Goal: Task Accomplishment & Management: Manage account settings

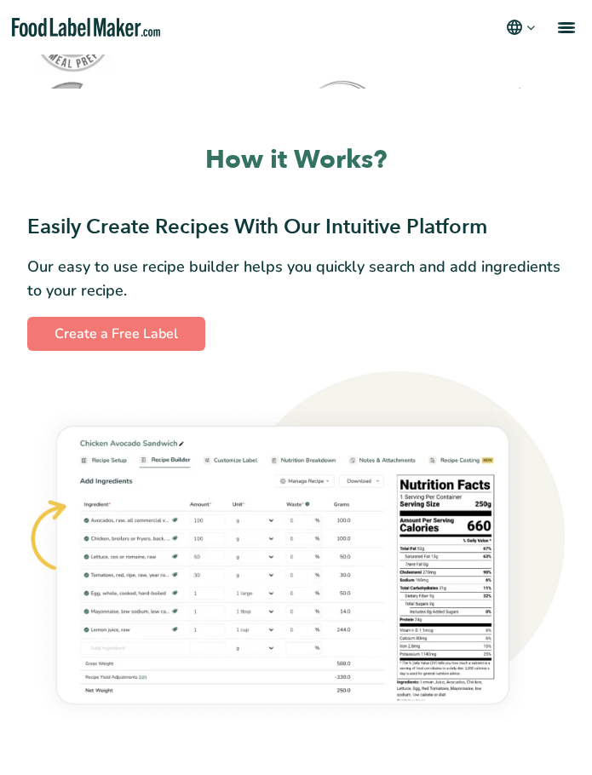
scroll to position [1010, 0]
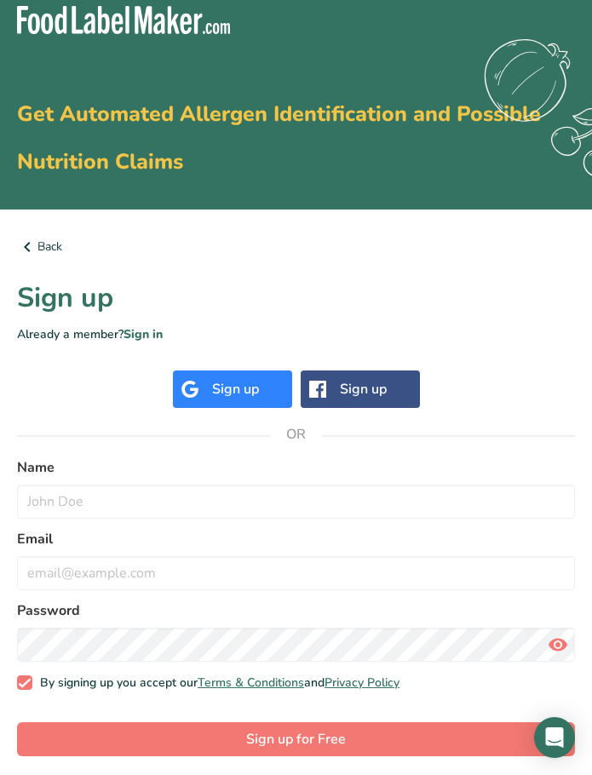
scroll to position [20, 0]
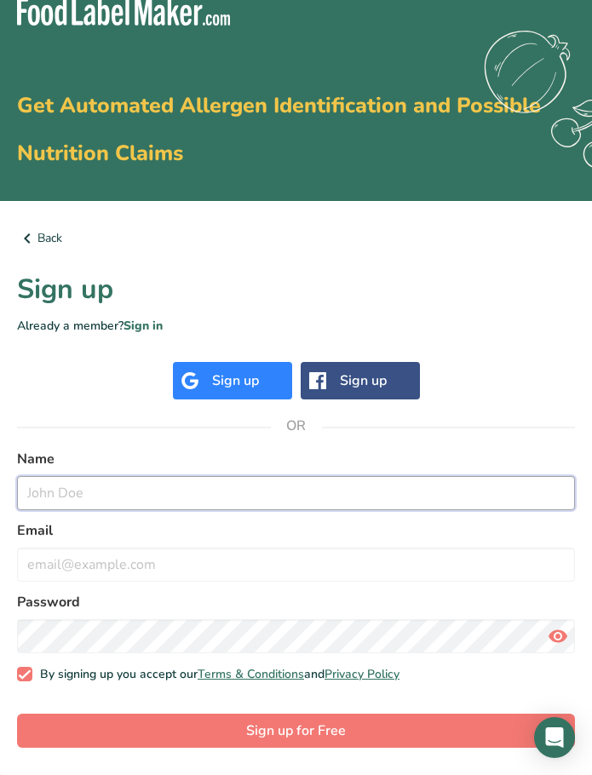
click at [225, 503] on input "text" at bounding box center [296, 493] width 558 height 34
type input "theo"
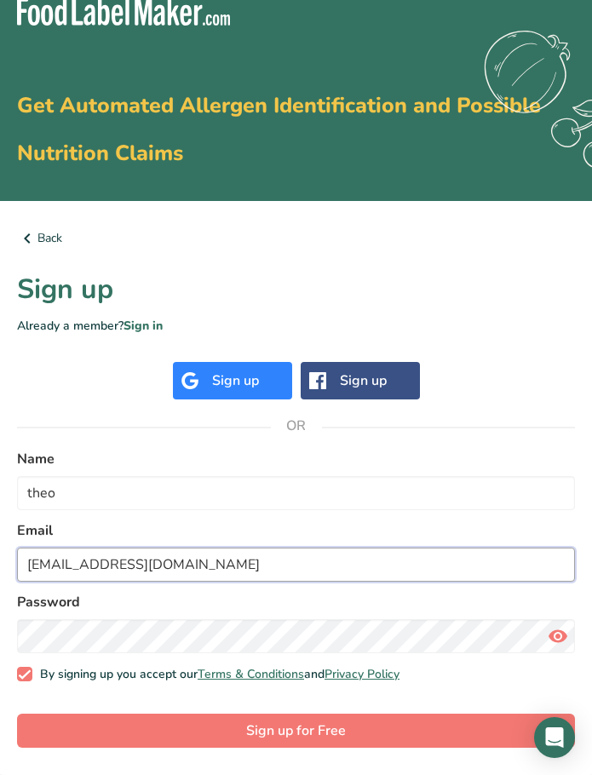
type input "[EMAIL_ADDRESS][DOMAIN_NAME]"
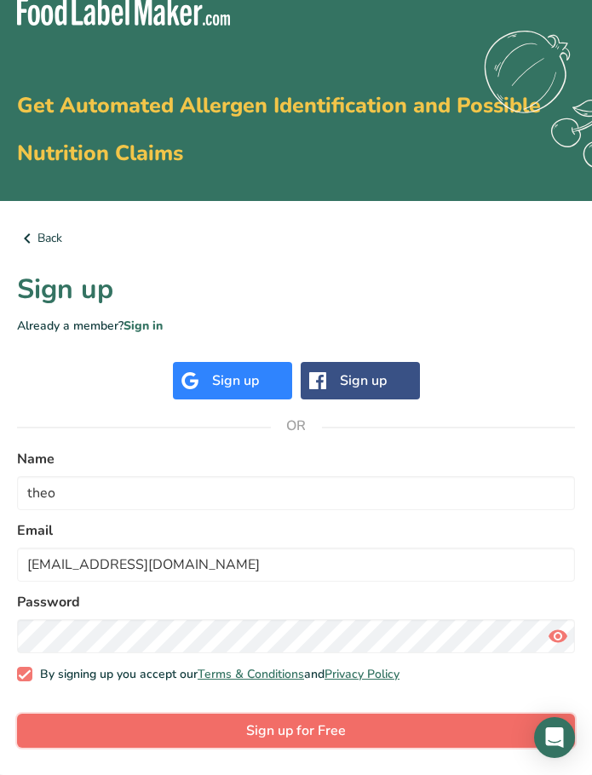
click at [320, 739] on span "Sign up for Free" at bounding box center [296, 731] width 100 height 20
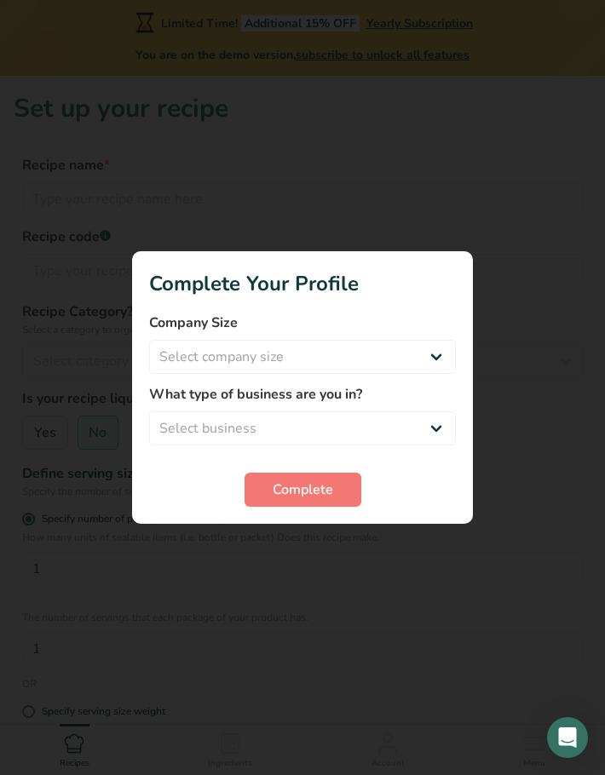
click at [550, 132] on div at bounding box center [302, 387] width 605 height 775
click at [428, 365] on select "Select company size Fewer than 10 Employees 10 to 50 Employees 51 to 500 Employ…" at bounding box center [302, 357] width 307 height 34
click at [433, 203] on div at bounding box center [302, 387] width 605 height 775
click at [341, 486] on button "Complete" at bounding box center [303, 490] width 117 height 34
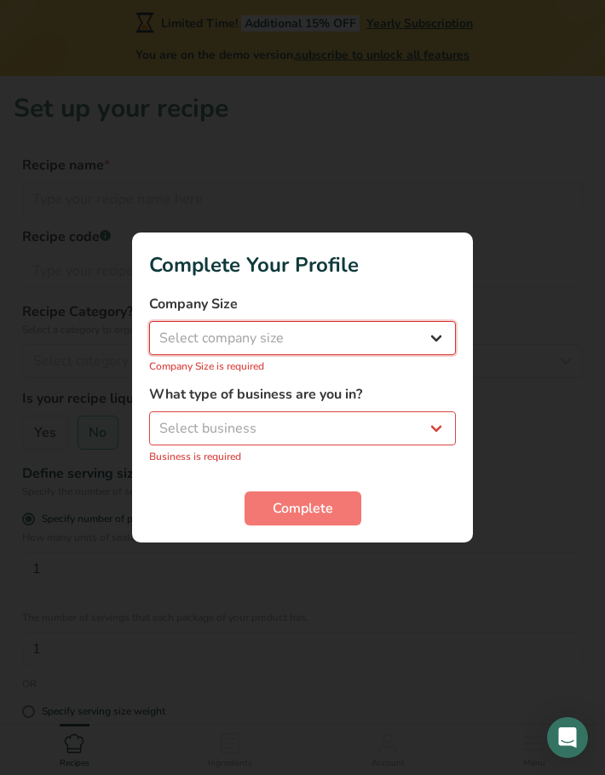
click at [364, 324] on select "Select company size Fewer than 10 Employees 10 to 50 Employees 51 to 500 Employ…" at bounding box center [302, 338] width 307 height 34
select select "1"
click at [149, 331] on select "Select company size Fewer than 10 Employees 10 to 50 Employees 51 to 500 Employ…" at bounding box center [302, 338] width 307 height 34
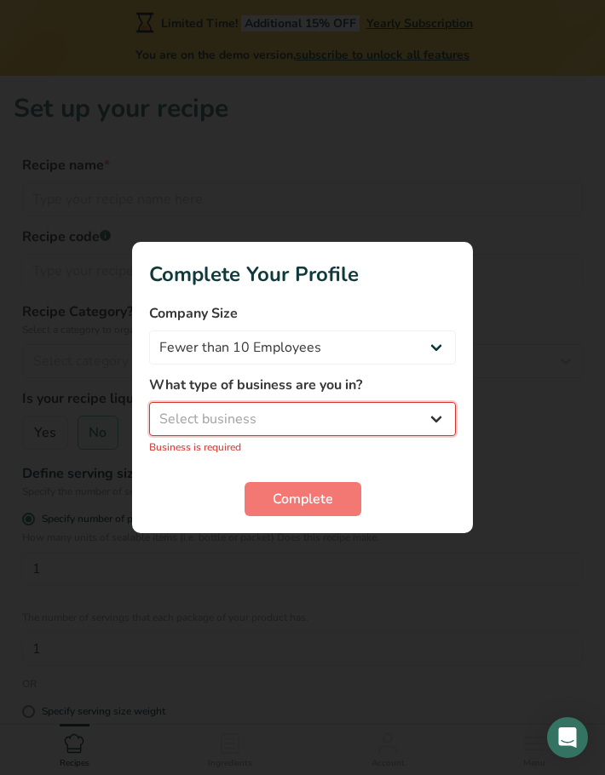
click at [341, 424] on select "Select business Packaged Food Manufacturer Restaurant & Cafe Bakery Meal Plans …" at bounding box center [302, 419] width 307 height 34
select select "8"
click at [149, 411] on select "Select business Packaged Food Manufacturer Restaurant & Cafe Bakery Meal Plans …" at bounding box center [302, 419] width 307 height 34
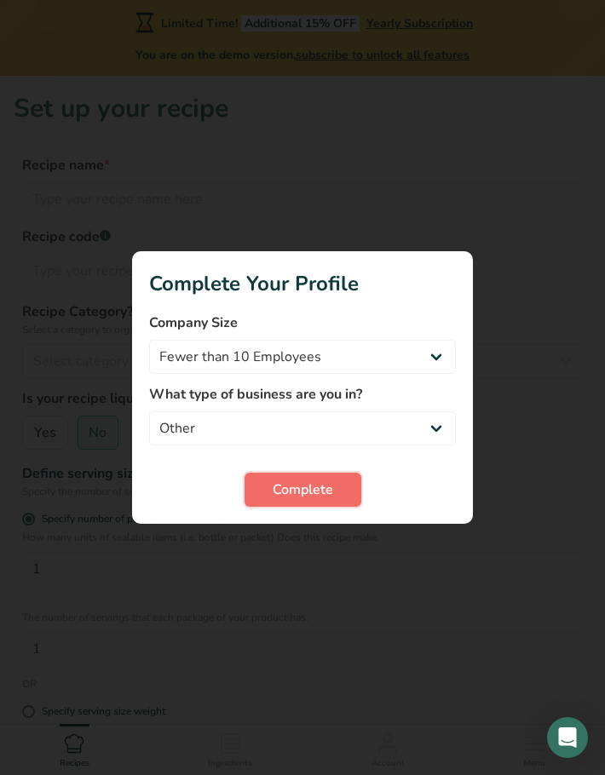
click at [319, 489] on span "Complete" at bounding box center [303, 490] width 60 height 20
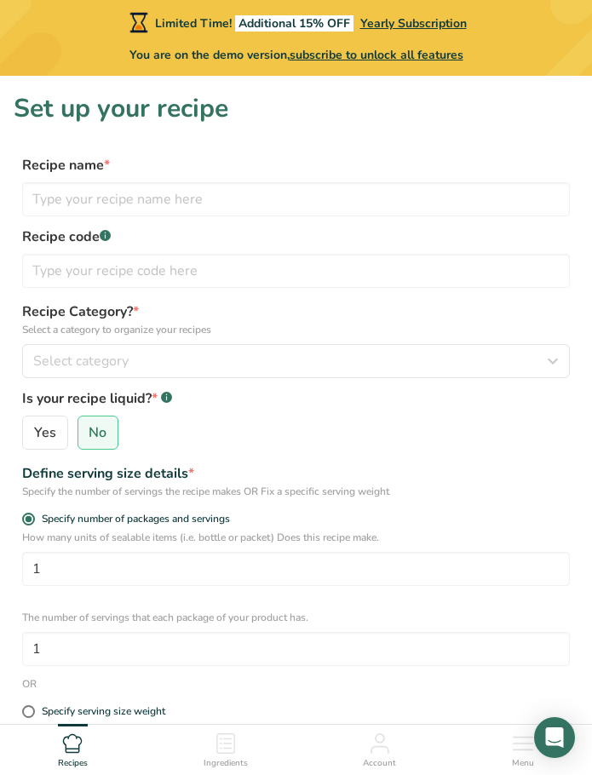
click at [236, 743] on icon at bounding box center [226, 744] width 20 height 20
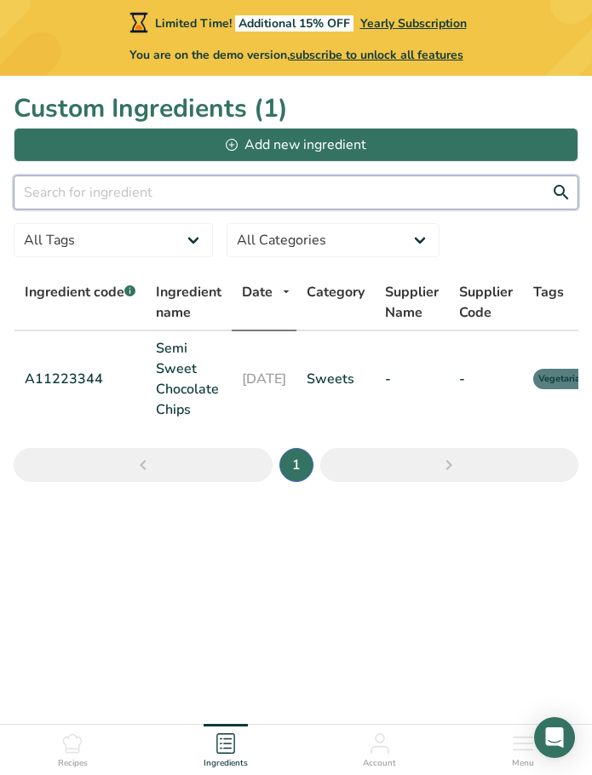
click at [250, 199] on input "text" at bounding box center [296, 193] width 565 height 34
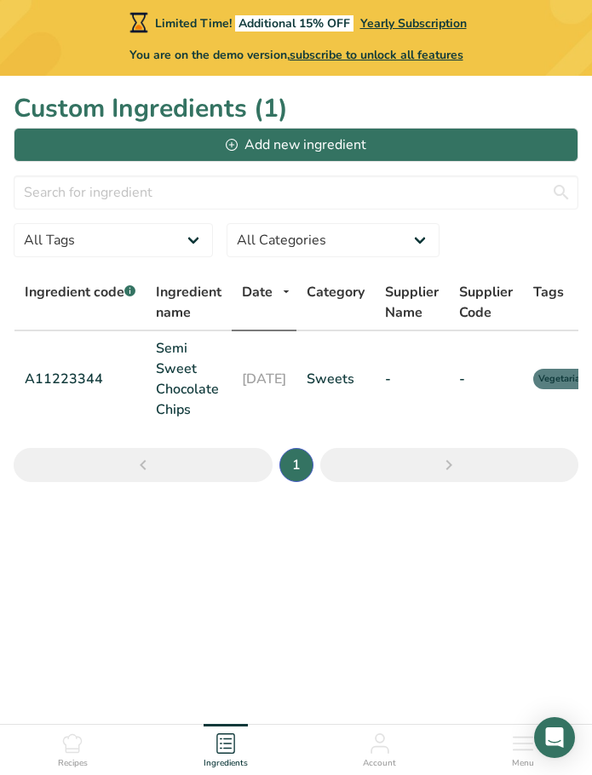
click at [236, 584] on main "Limited Time! Additional 15% OFF Yearly Subscription You are on the demo versio…" at bounding box center [296, 387] width 592 height 775
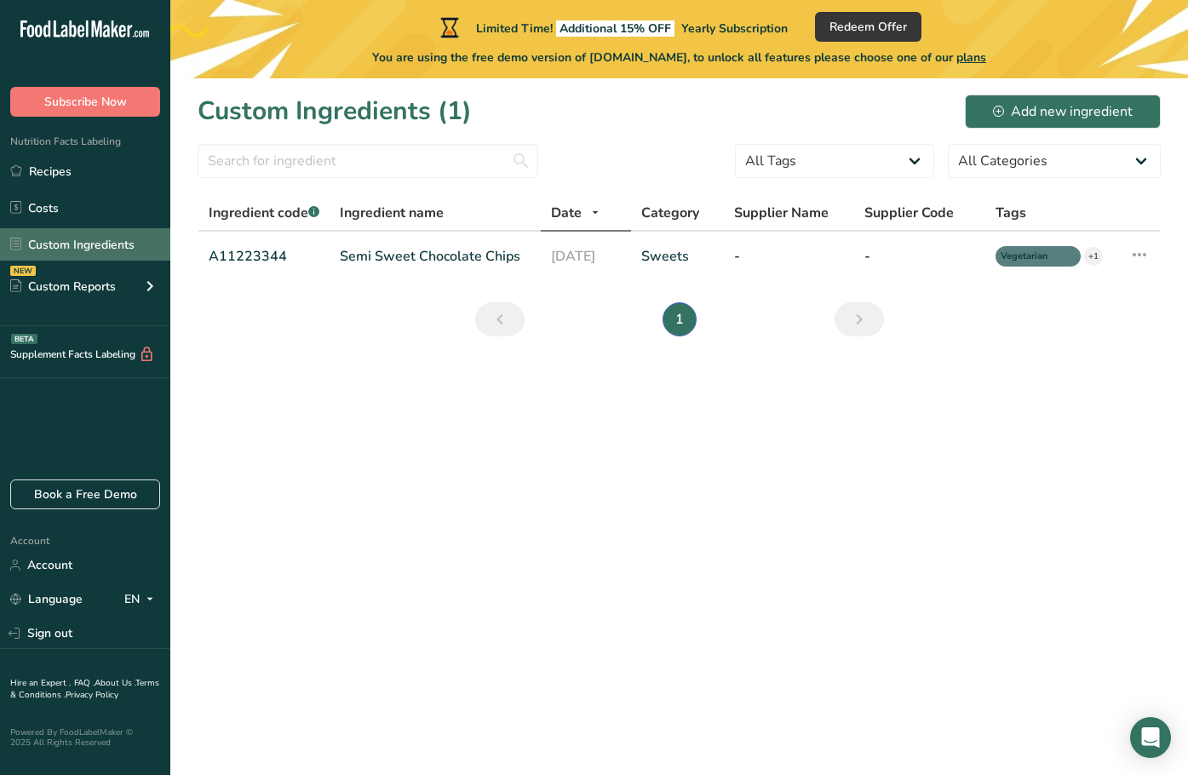
click at [135, 237] on link "Custom Ingredients" at bounding box center [85, 244] width 170 height 32
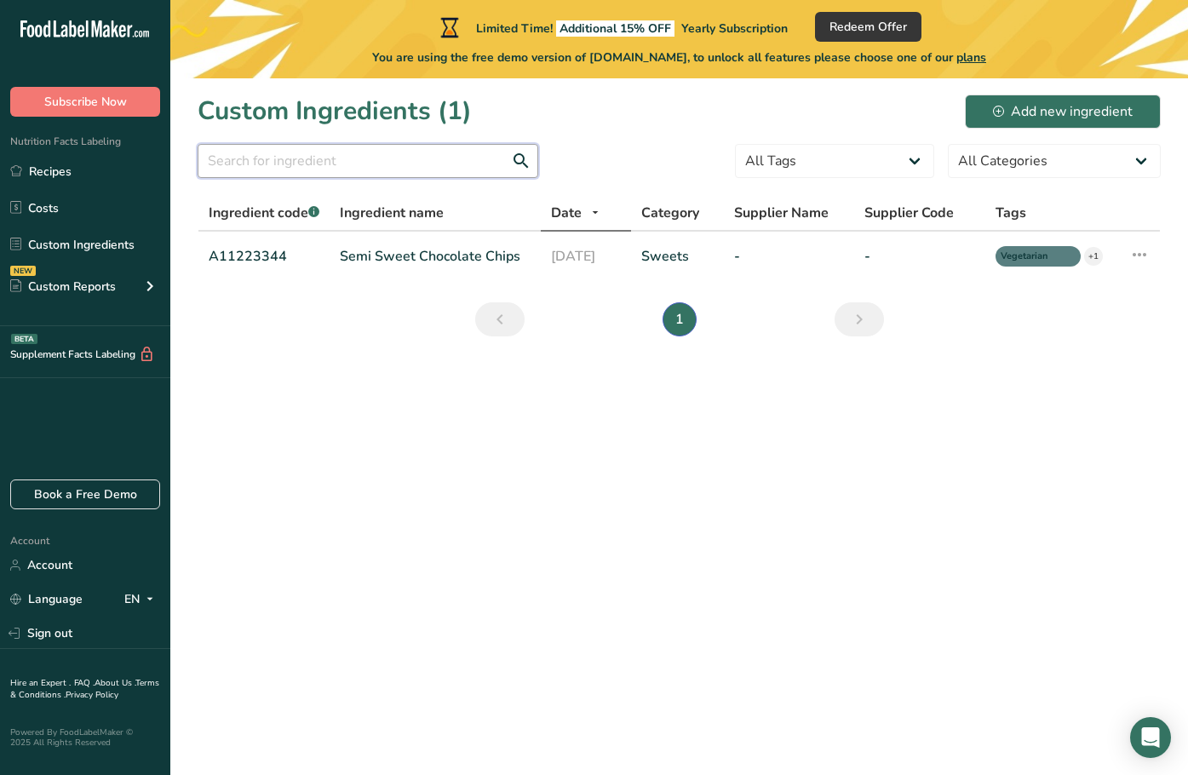
click at [423, 156] on input "text" at bounding box center [368, 161] width 341 height 34
paste input "• 5 tbsp. vegetable oil • 1 tbsp. patis (fish sauce) • 2 tsp. salt • 3 tsp. gro…"
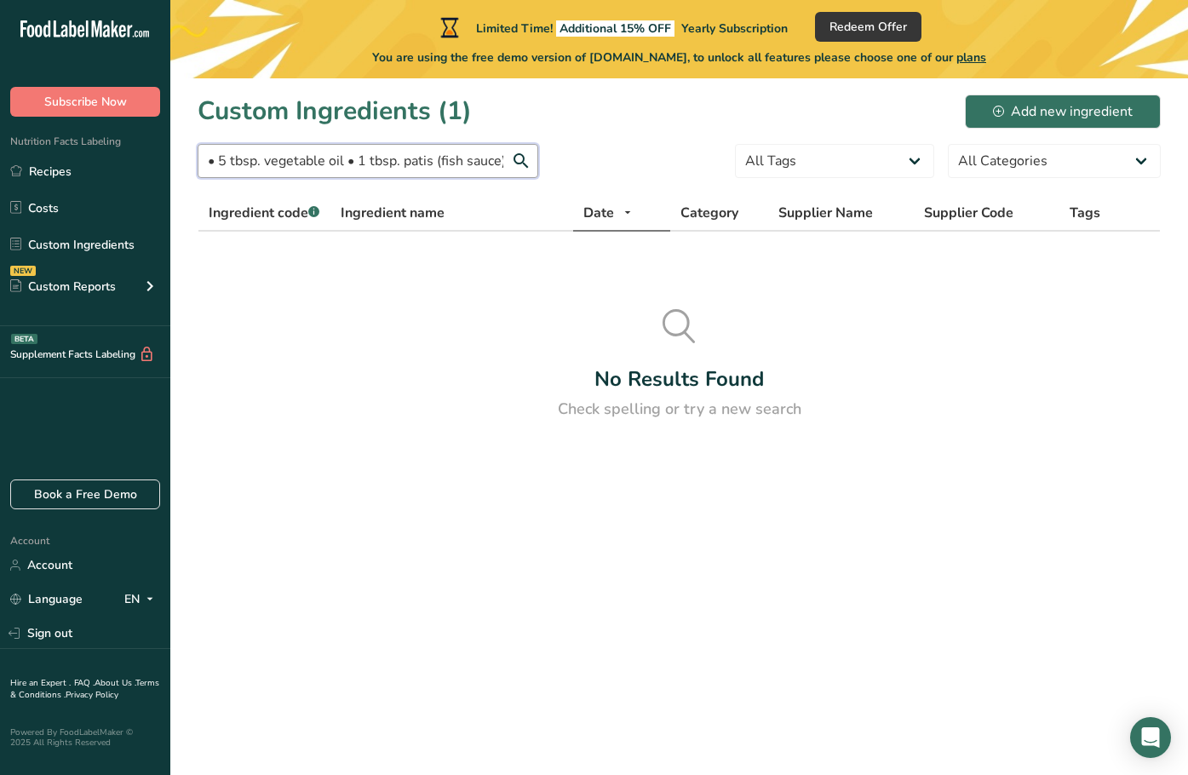
drag, startPoint x: 504, startPoint y: 164, endPoint x: 346, endPoint y: 170, distance: 157.7
click at [346, 170] on input "• 5 tbsp. vegetable oil • 1 tbsp. patis (fish sauce) • 2 tsp. salt • 3 tsp. gro…" at bounding box center [368, 161] width 341 height 34
drag, startPoint x: 263, startPoint y: 166, endPoint x: 133, endPoint y: 155, distance: 130.8
click at [133, 155] on div ".a-20{fill:#fff;} Subscribe Now Nutrition Facts Labeling Recipes Costs Custom I…" at bounding box center [594, 387] width 1188 height 775
type input "vegetable oil"
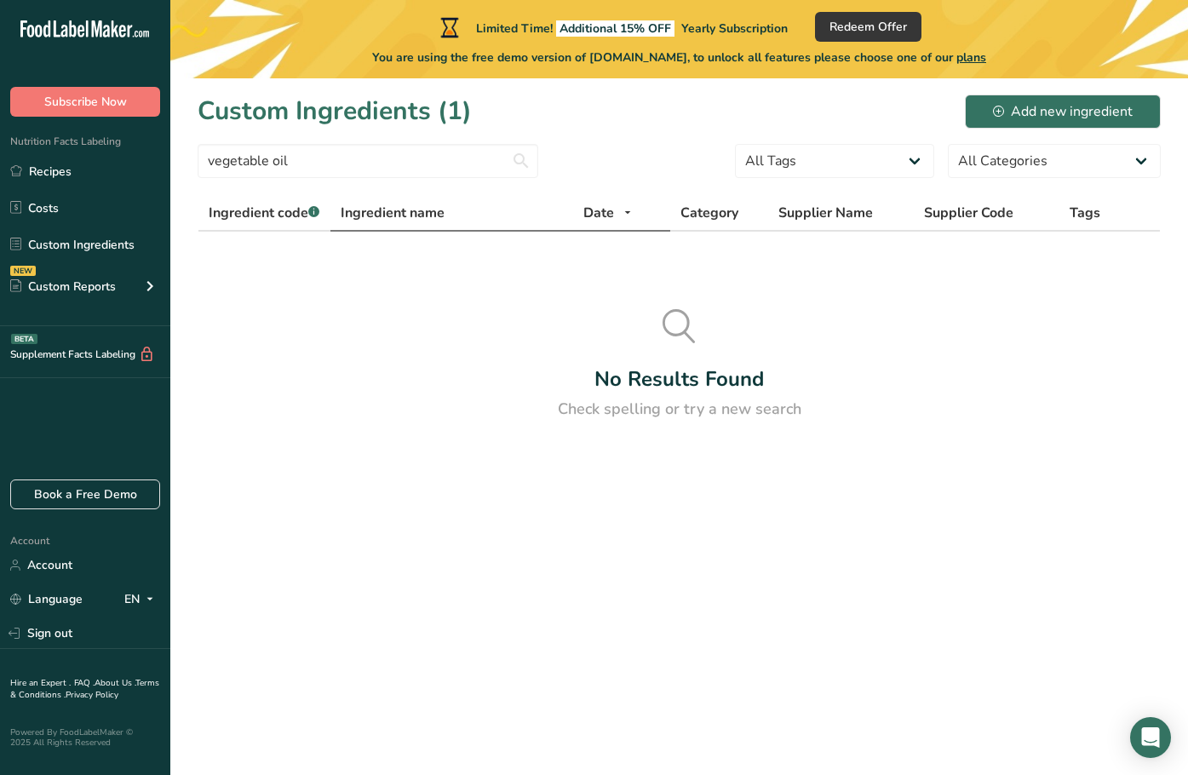
click at [410, 222] on span "Ingredient name" at bounding box center [393, 213] width 104 height 20
click at [95, 569] on link "Account" at bounding box center [85, 565] width 170 height 30
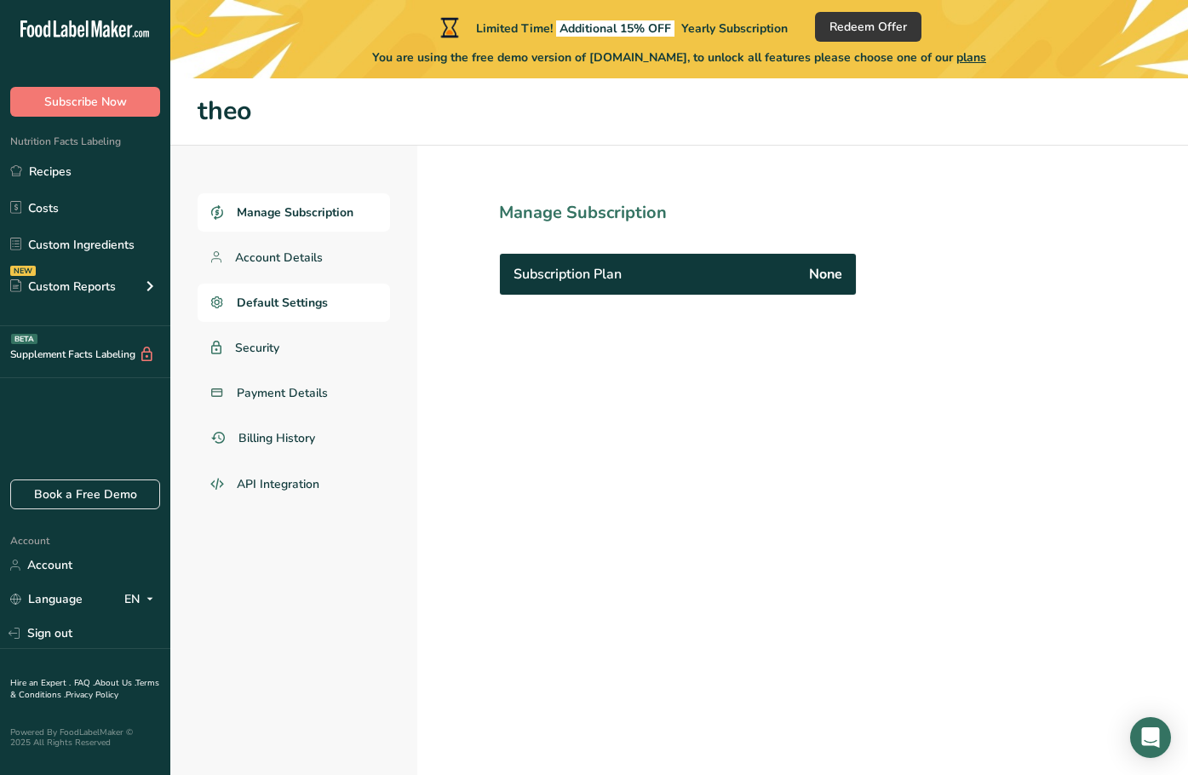
click at [356, 298] on link "Default Settings" at bounding box center [294, 303] width 193 height 38
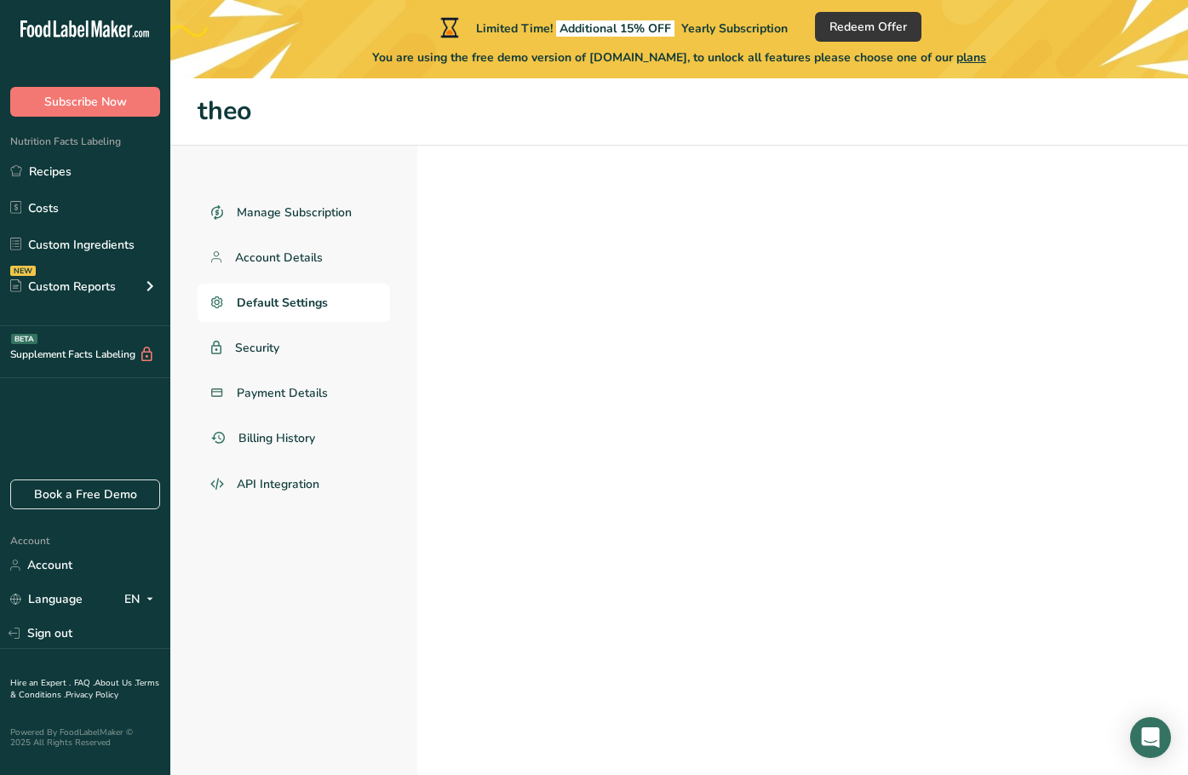
select select "Other"
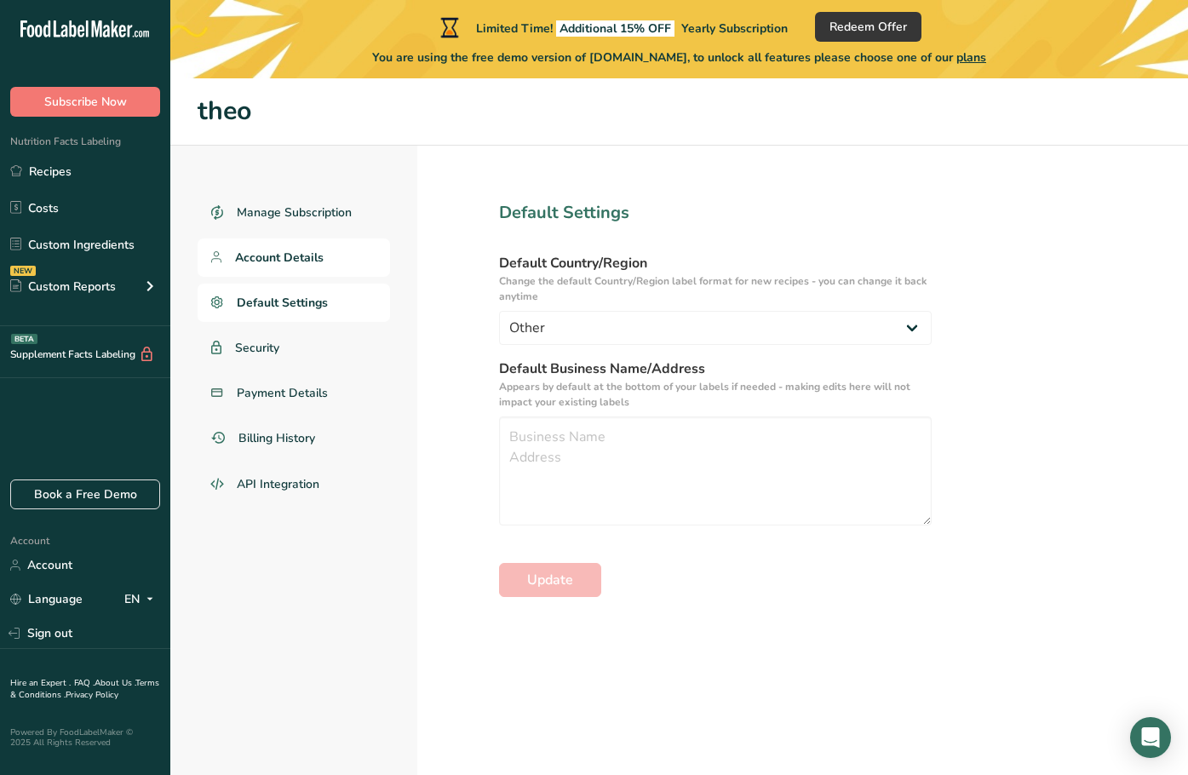
click at [371, 262] on link "Account Details" at bounding box center [294, 258] width 193 height 38
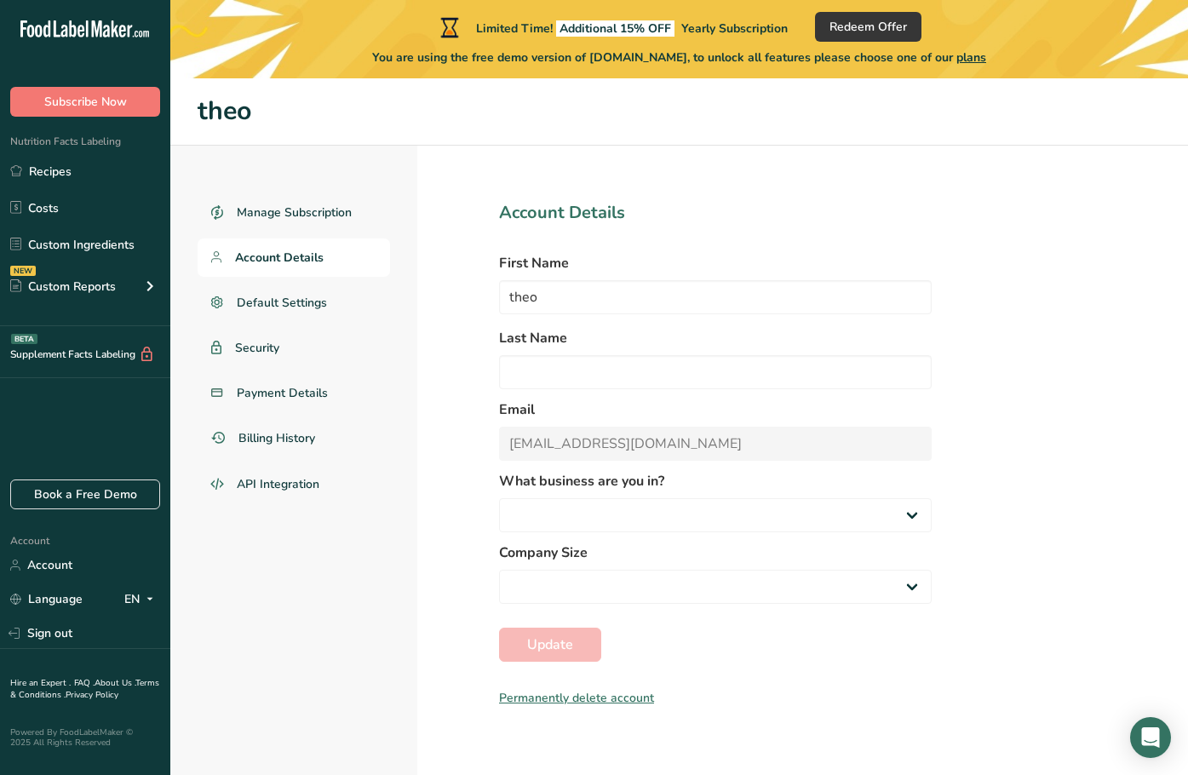
select select
select select "8"
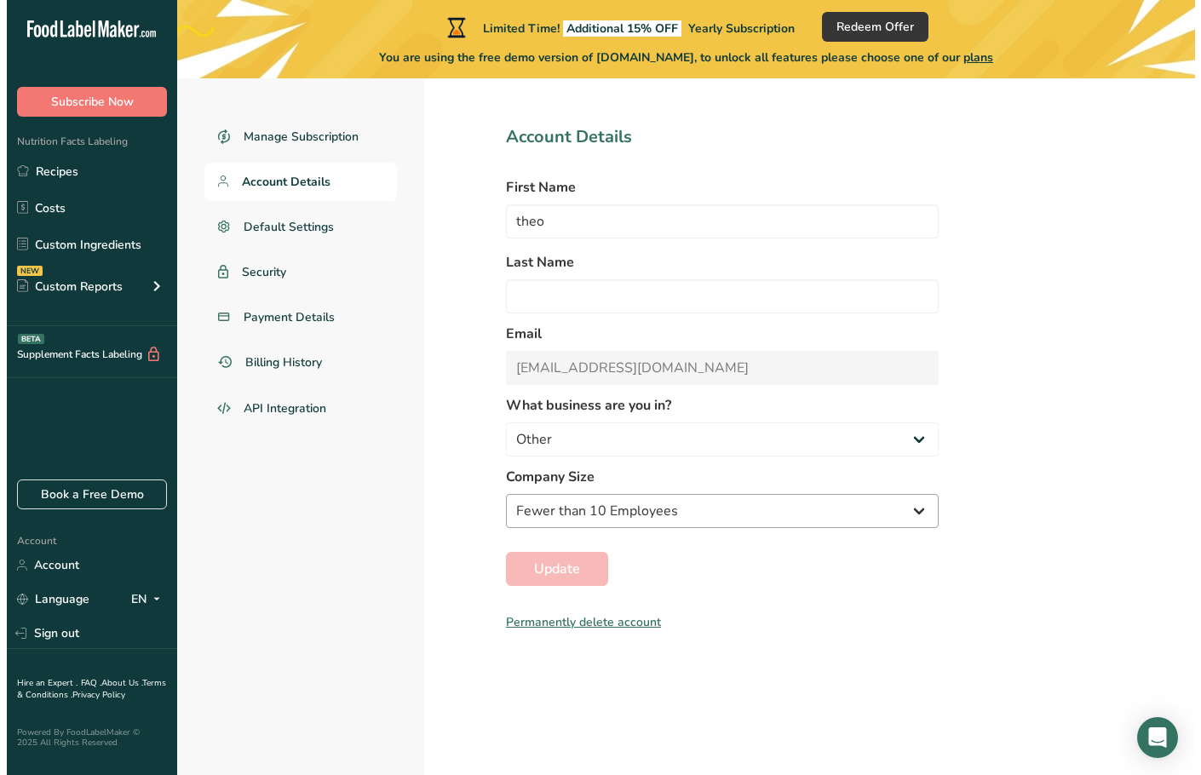
scroll to position [78, 0]
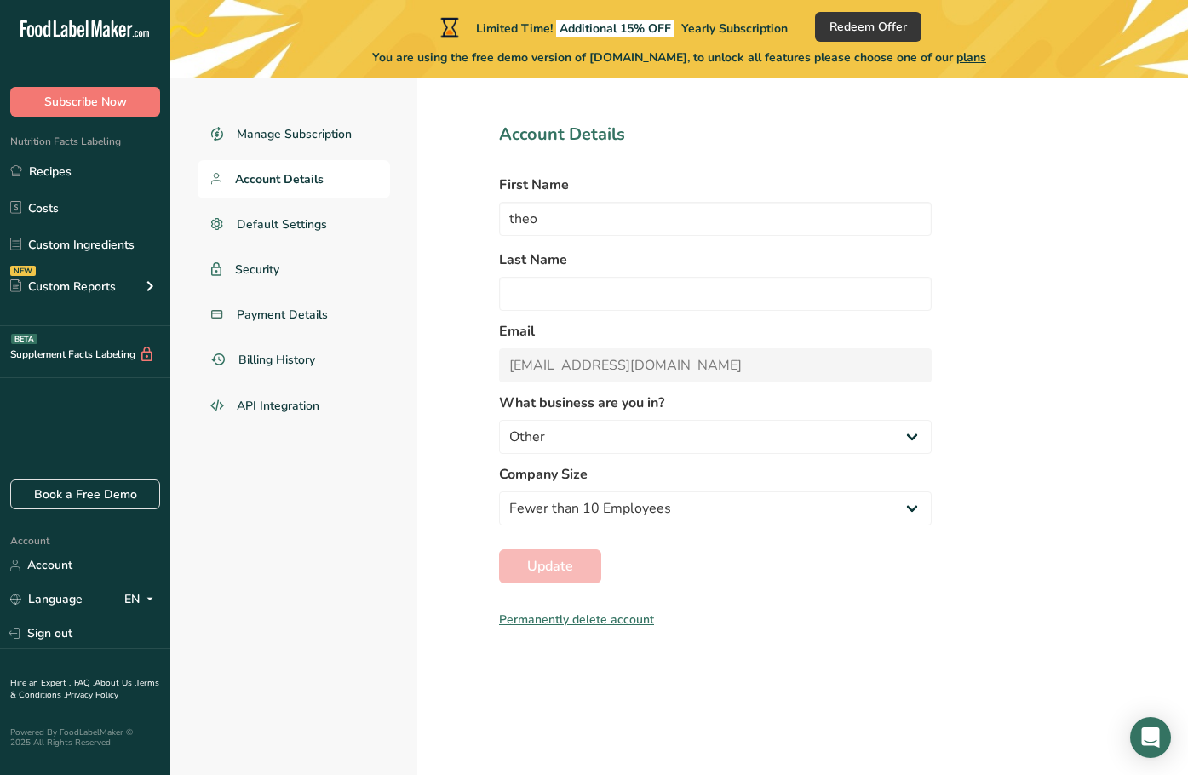
click at [591, 619] on div "Permanently delete account" at bounding box center [715, 620] width 433 height 18
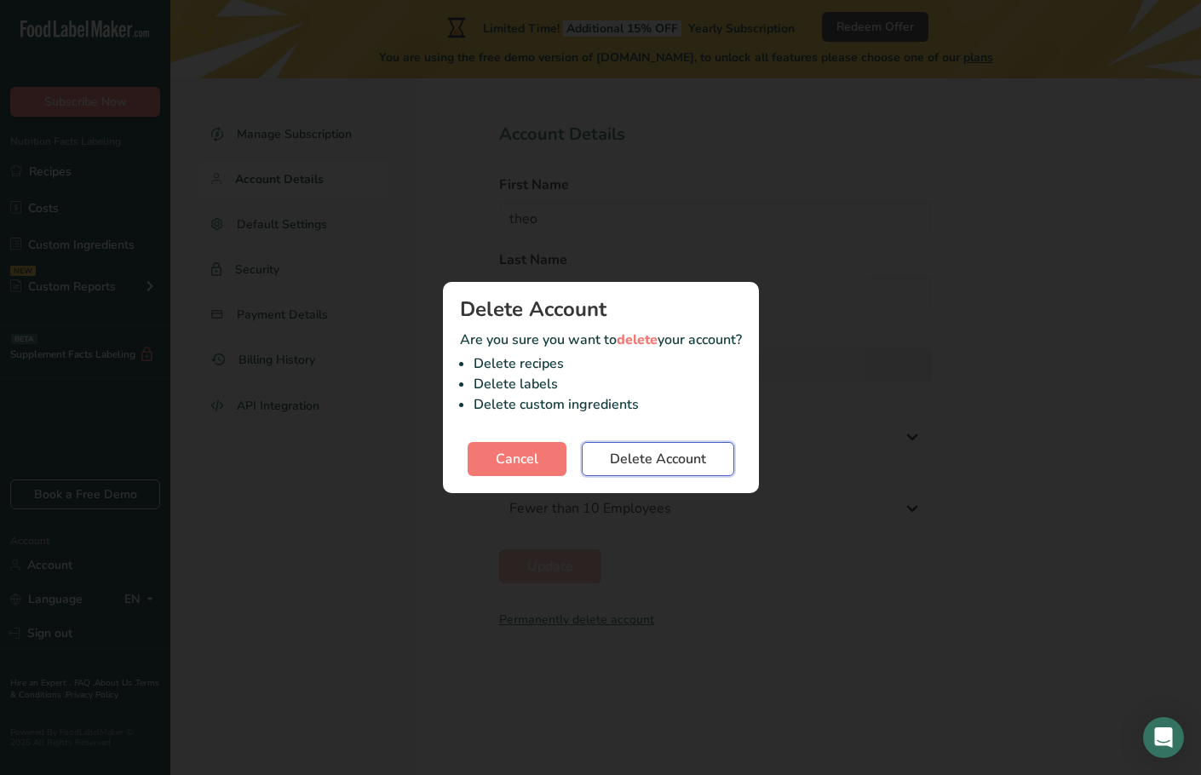
click at [591, 464] on span "Delete Account" at bounding box center [658, 459] width 96 height 20
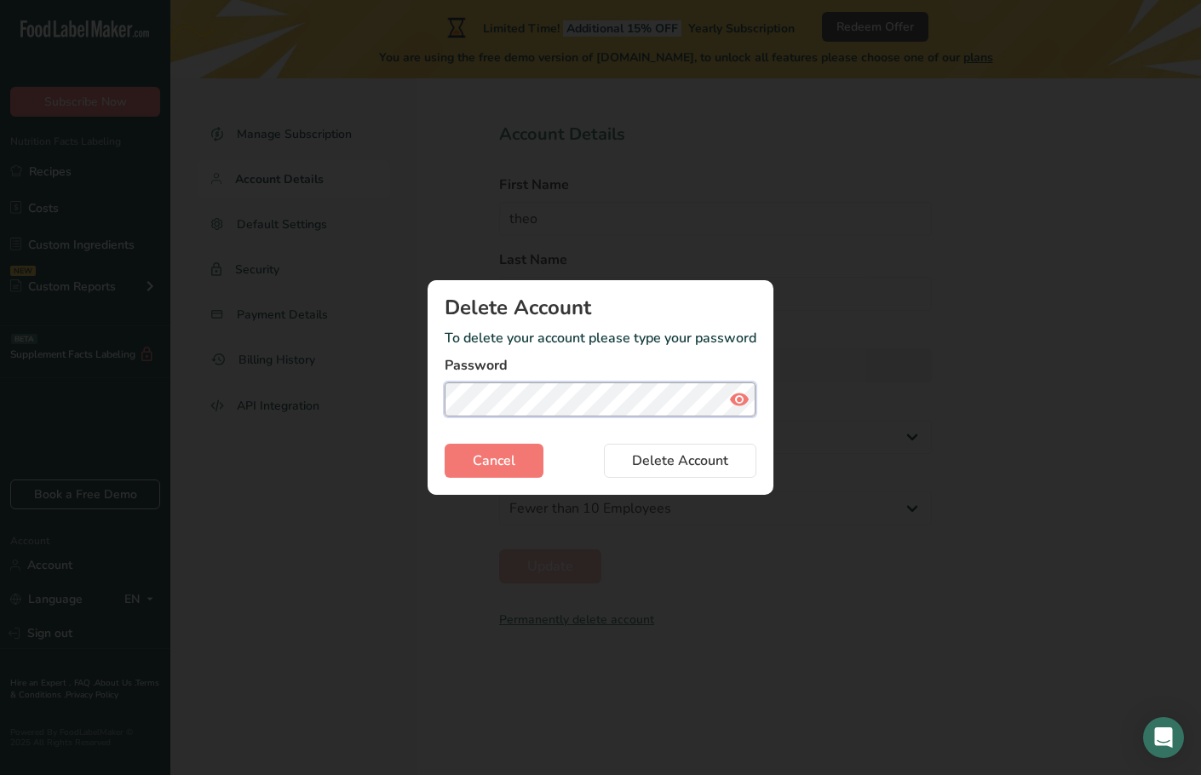
click at [591, 444] on button "Delete Account" at bounding box center [680, 461] width 152 height 34
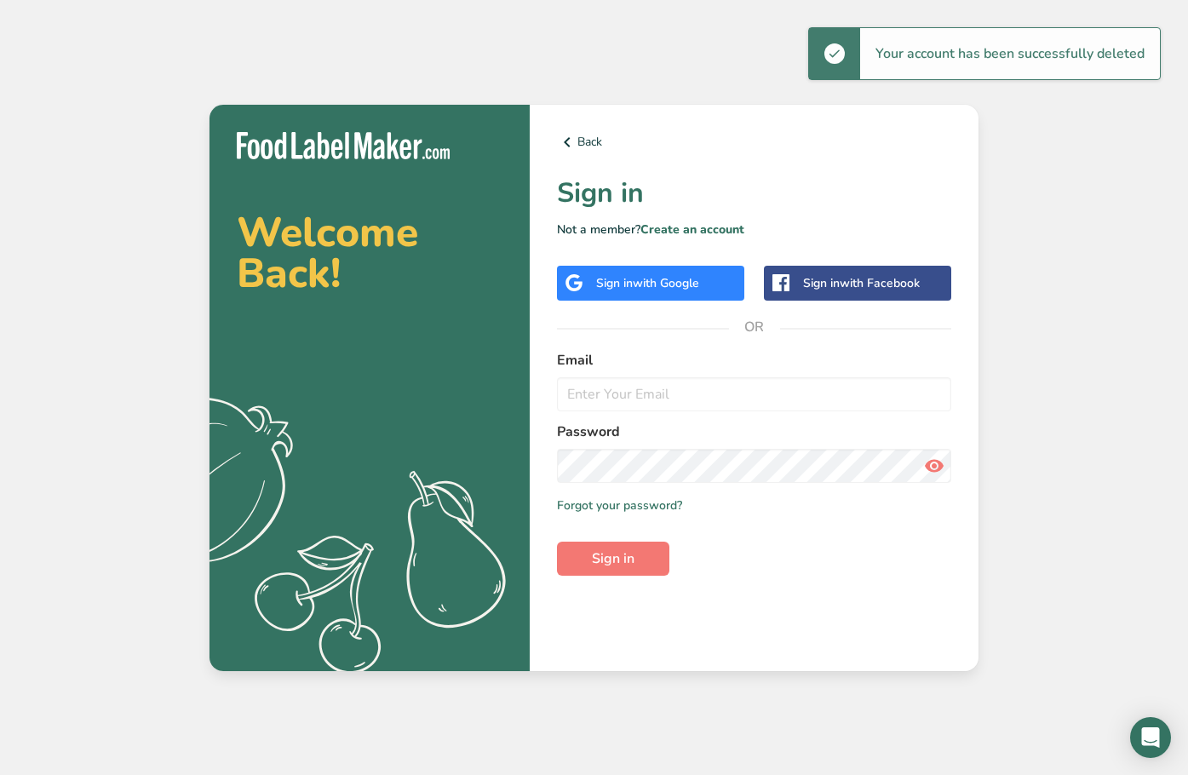
click at [591, 198] on div "Welcome Back! .a{fill:#f5f3ed;} Back Sign in Not a member? Create an account Si…" at bounding box center [594, 387] width 1188 height 775
